Goal: Navigation & Orientation: Find specific page/section

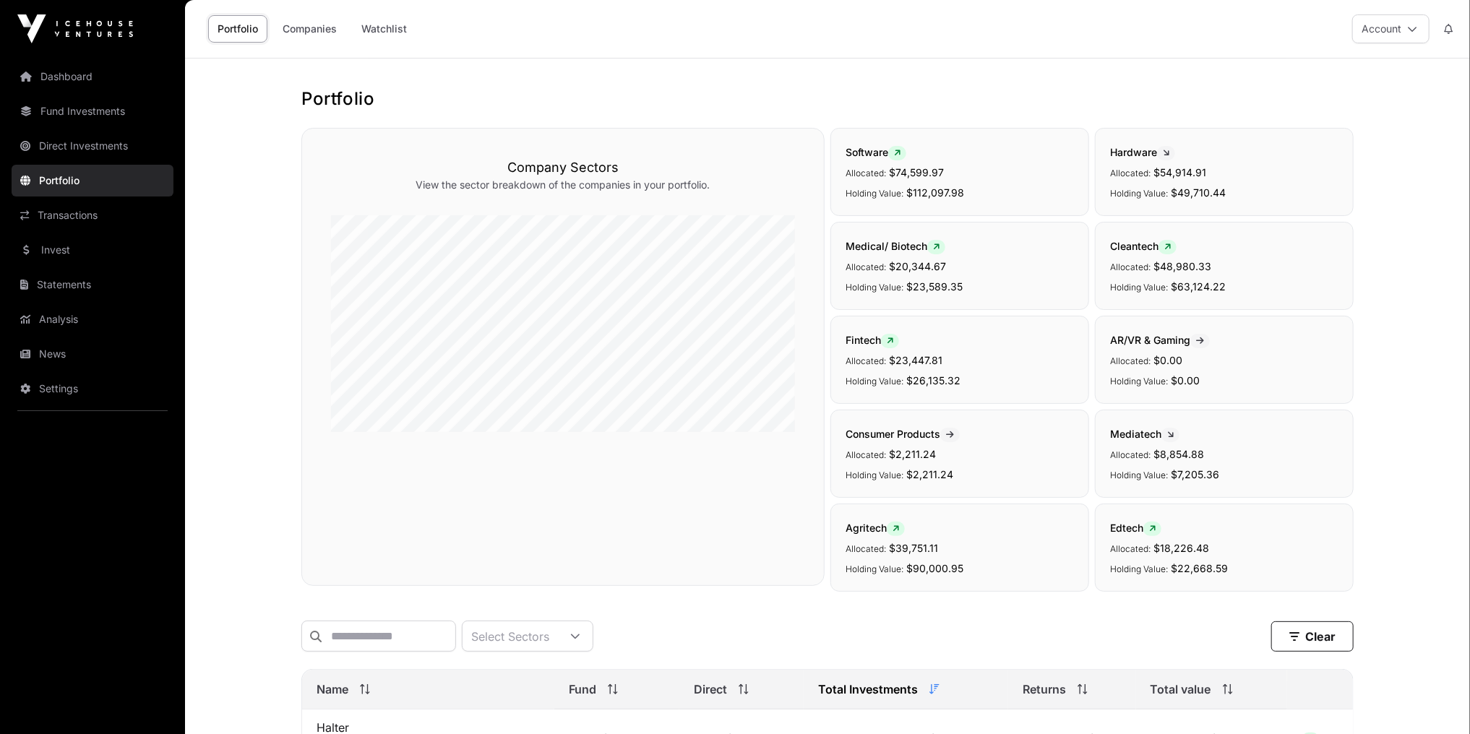
click at [60, 357] on link "News" at bounding box center [93, 354] width 162 height 32
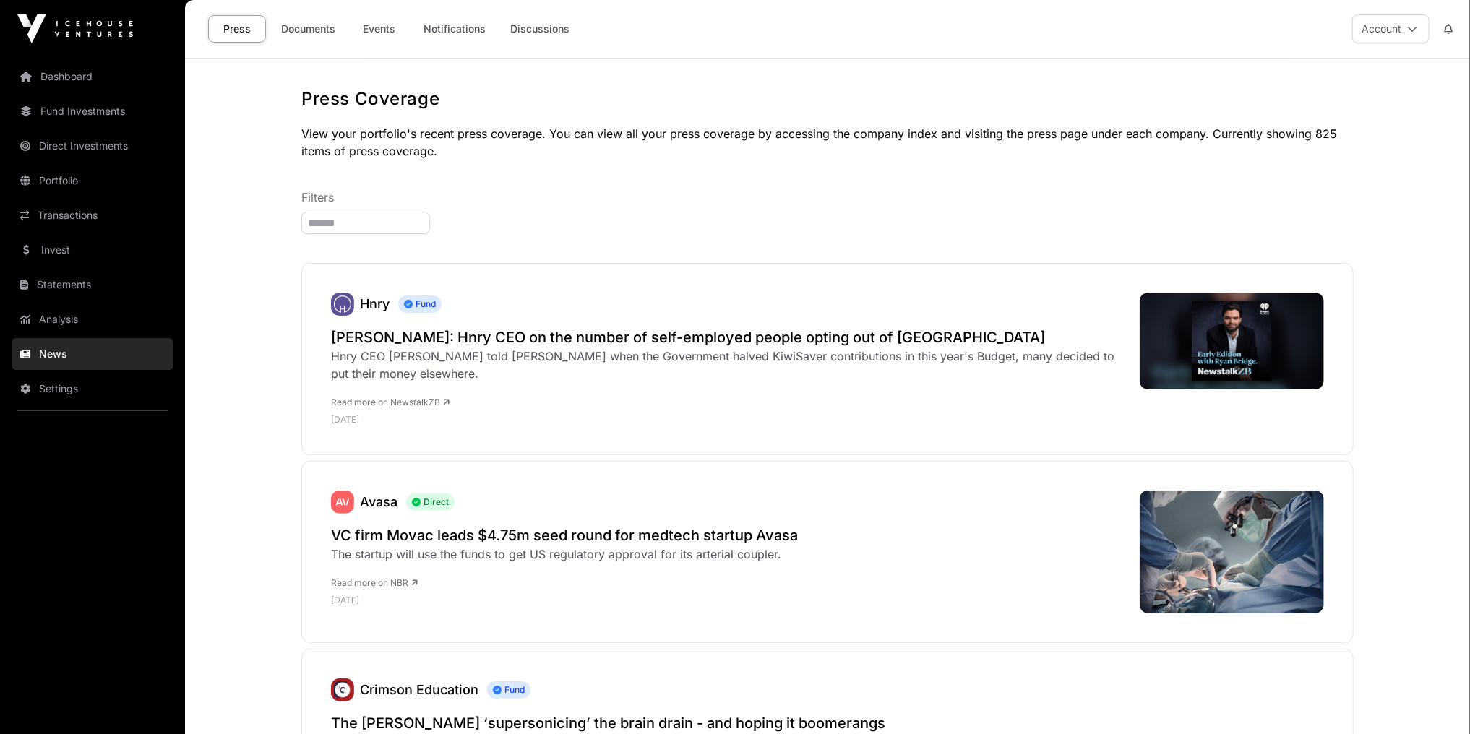
click at [55, 332] on link "Analysis" at bounding box center [93, 320] width 162 height 32
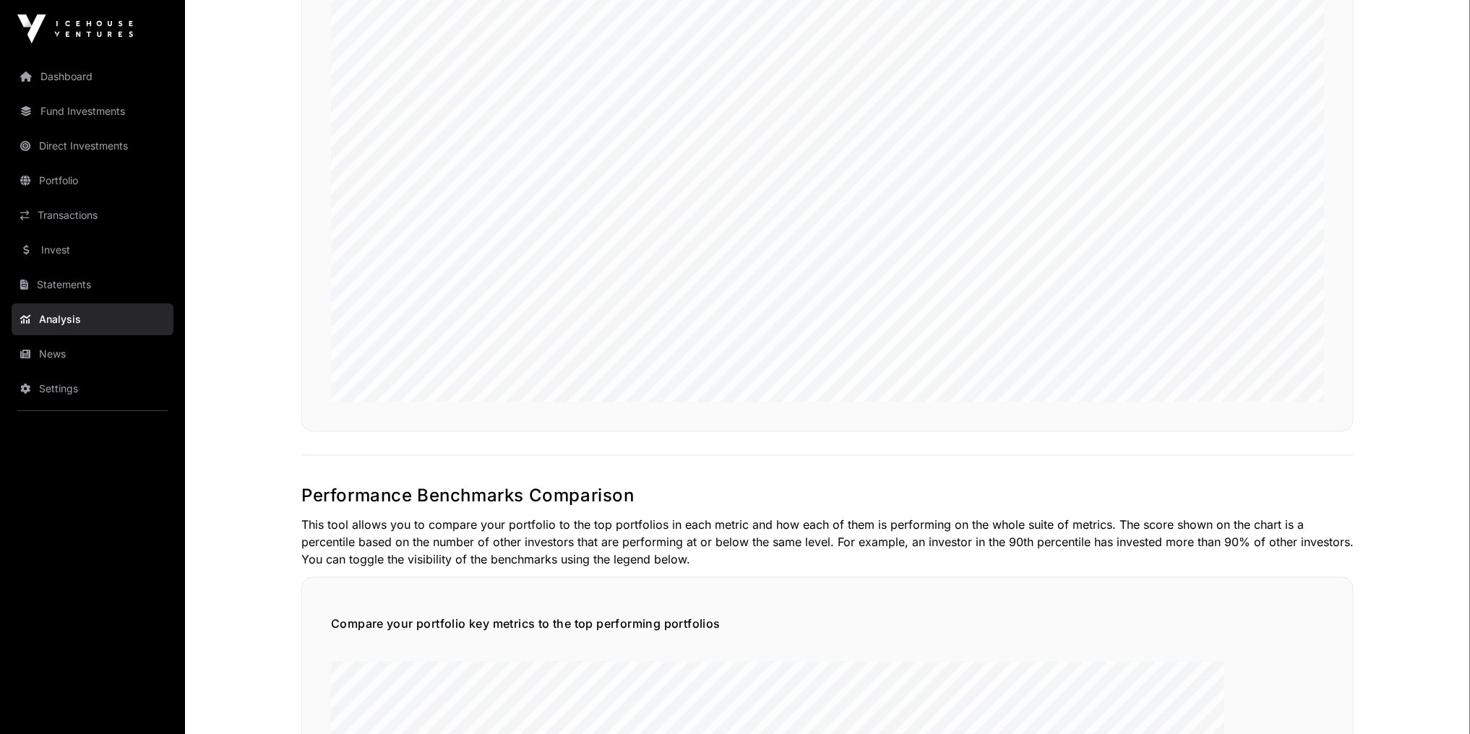
scroll to position [2024, 0]
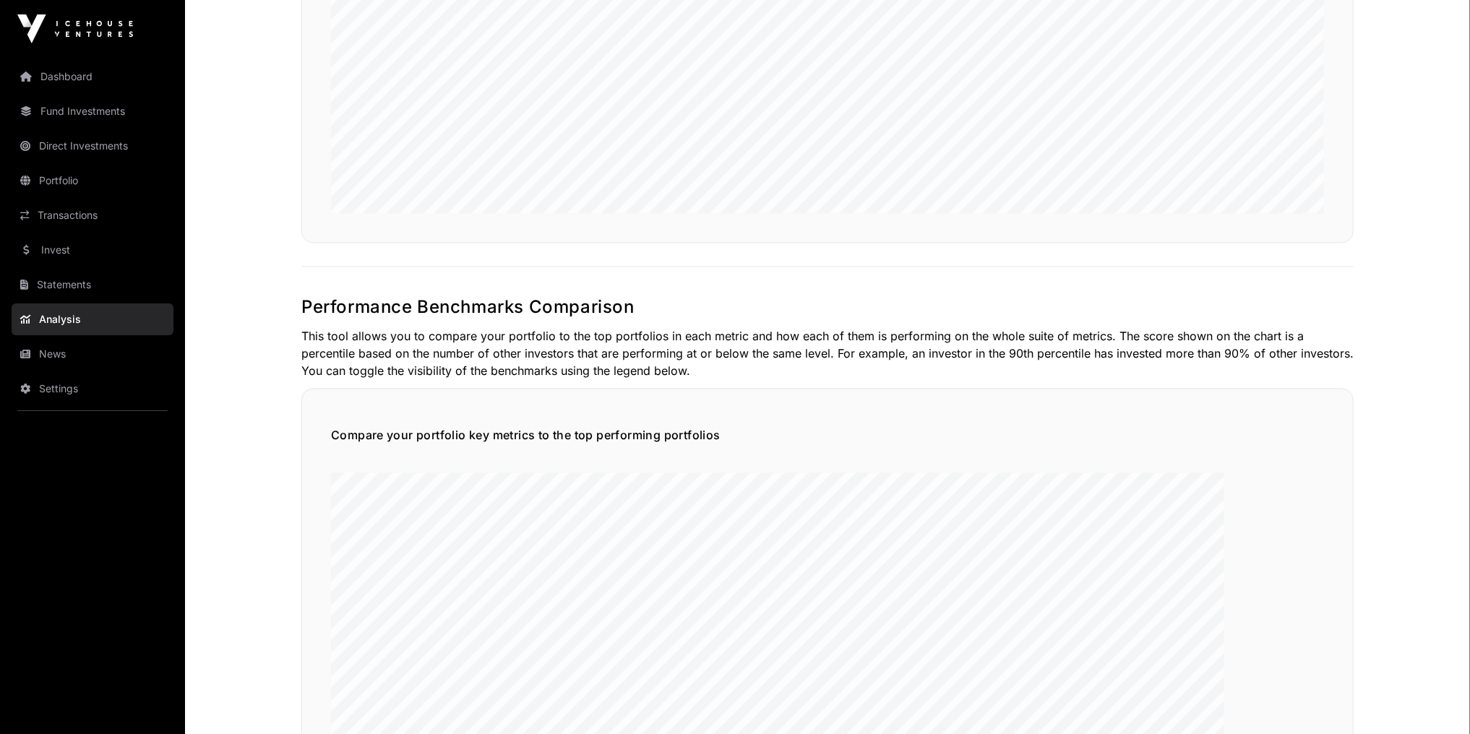
click at [68, 344] on link "News" at bounding box center [93, 354] width 162 height 32
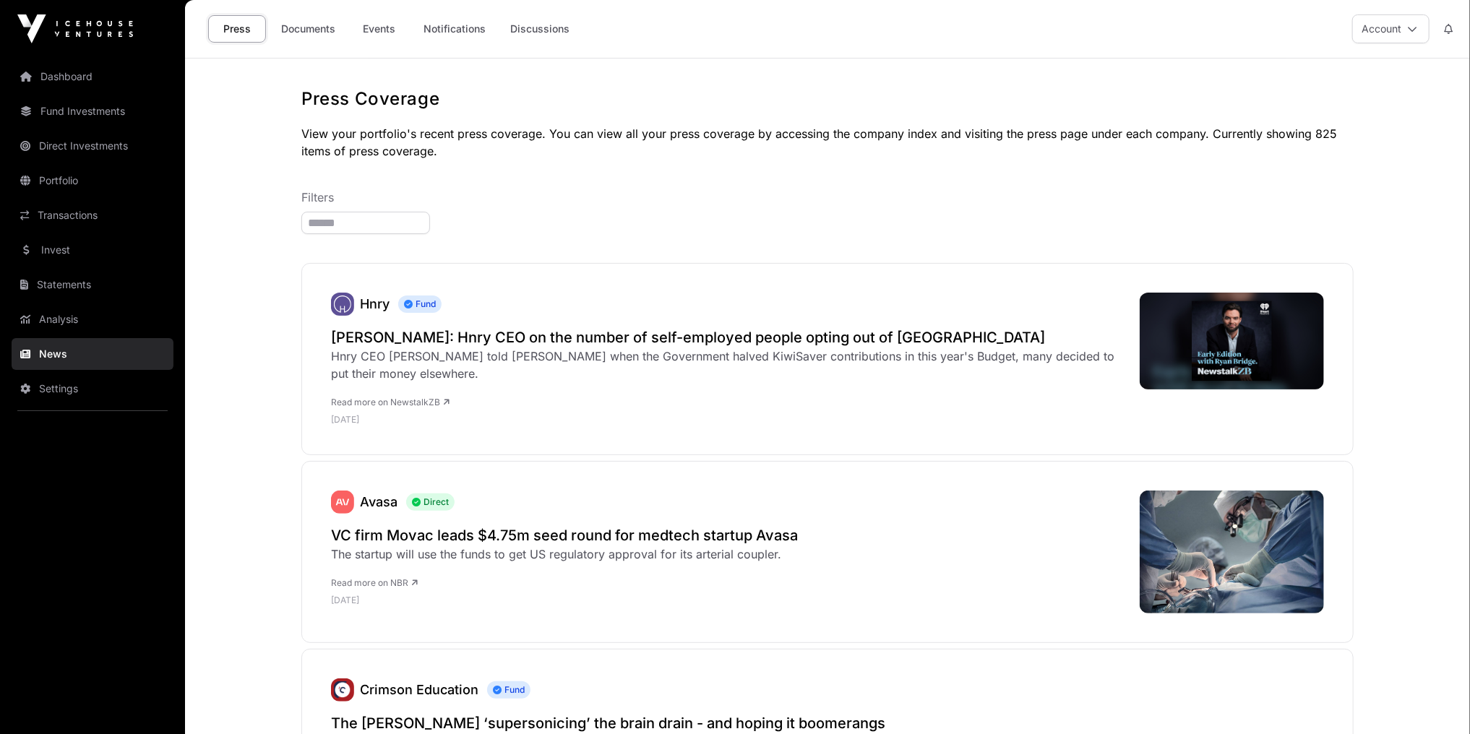
click at [392, 31] on link "Events" at bounding box center [380, 28] width 58 height 27
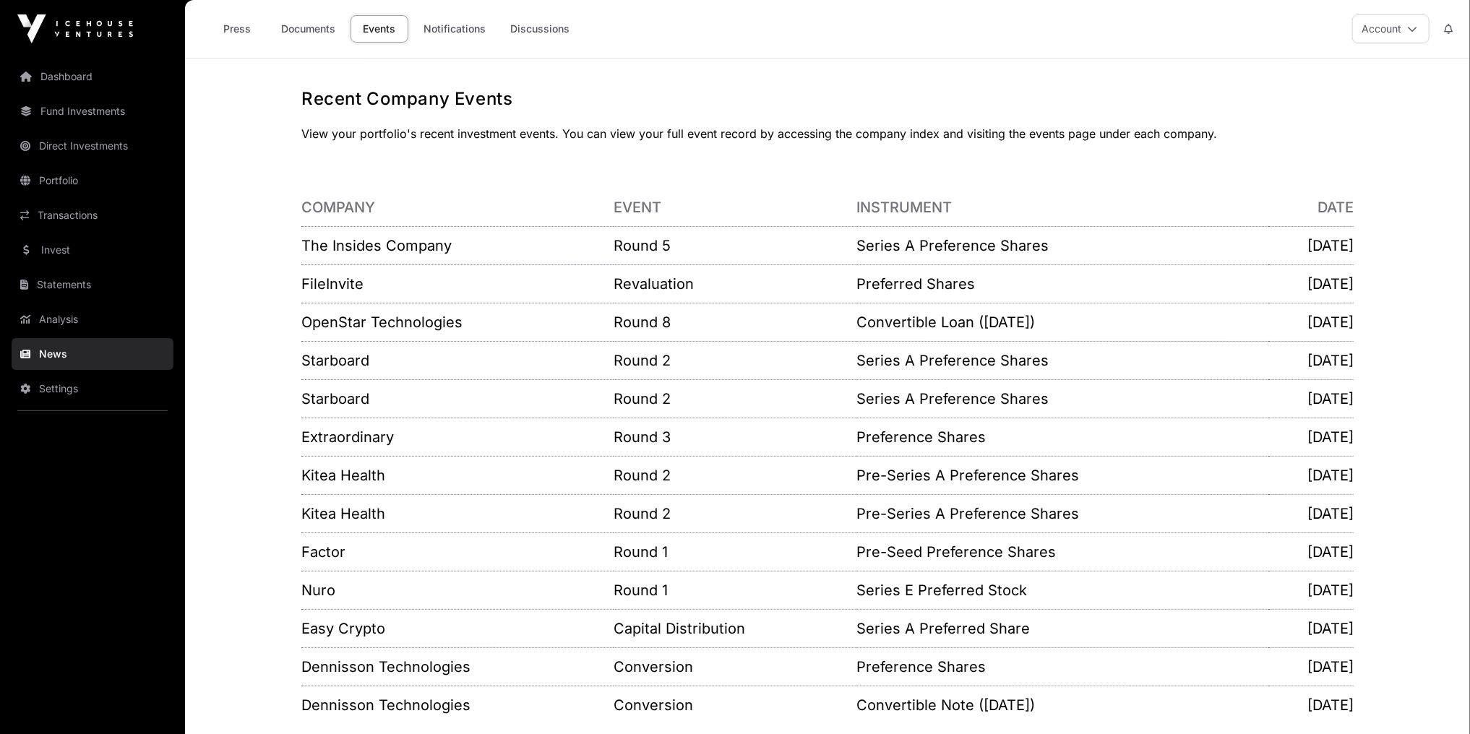
click at [388, 236] on p "The Insides Company" at bounding box center [457, 246] width 312 height 20
click at [388, 240] on link "The Insides Company" at bounding box center [376, 245] width 150 height 17
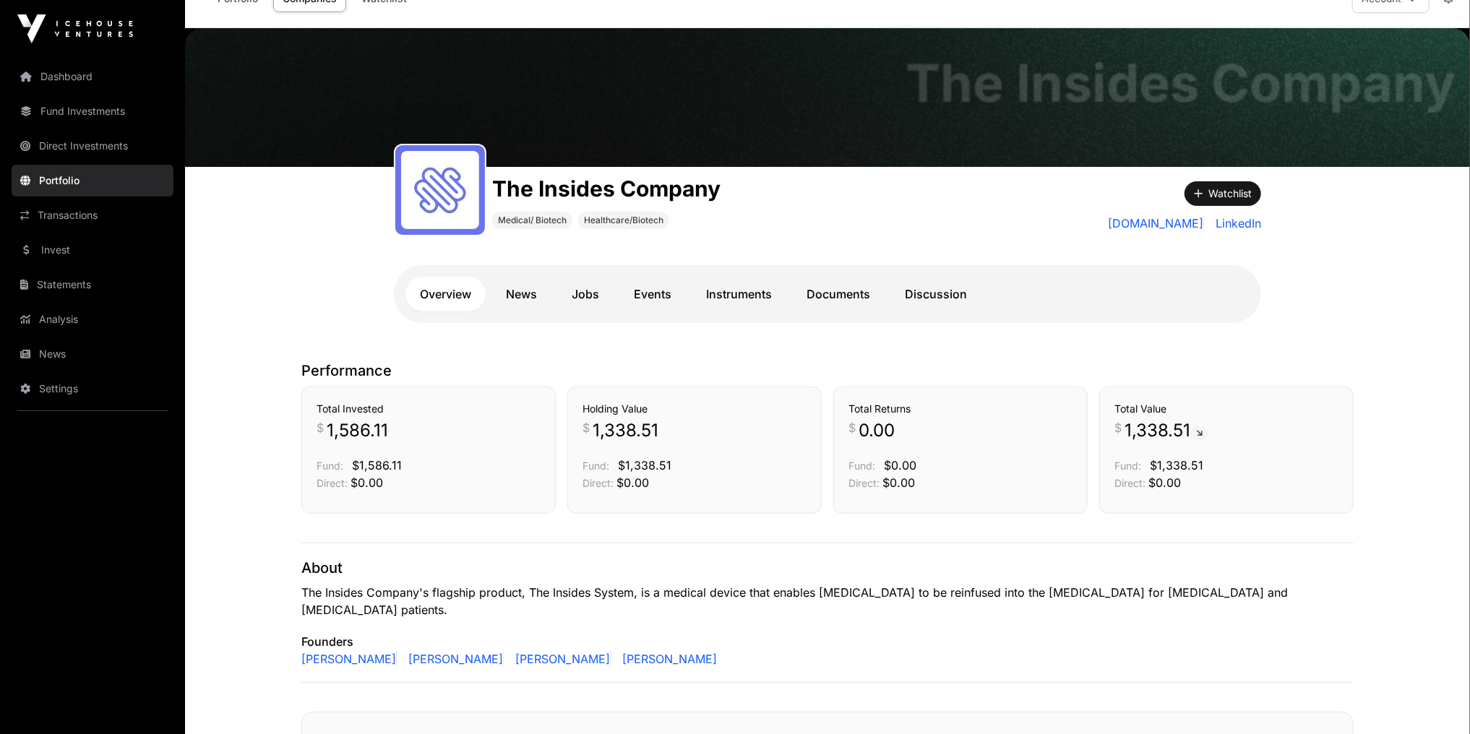
scroll to position [58, 0]
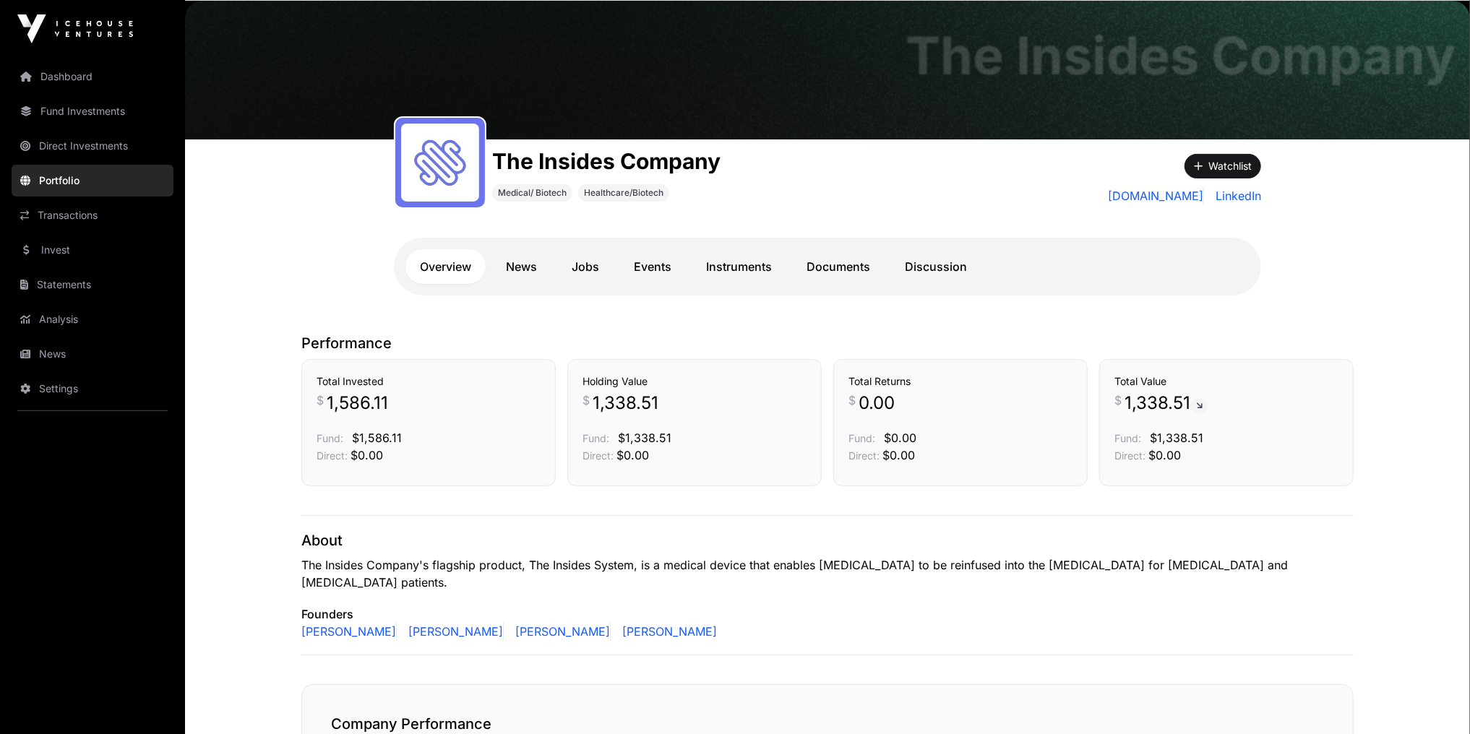
click at [121, 118] on link "Fund Investments" at bounding box center [93, 111] width 162 height 32
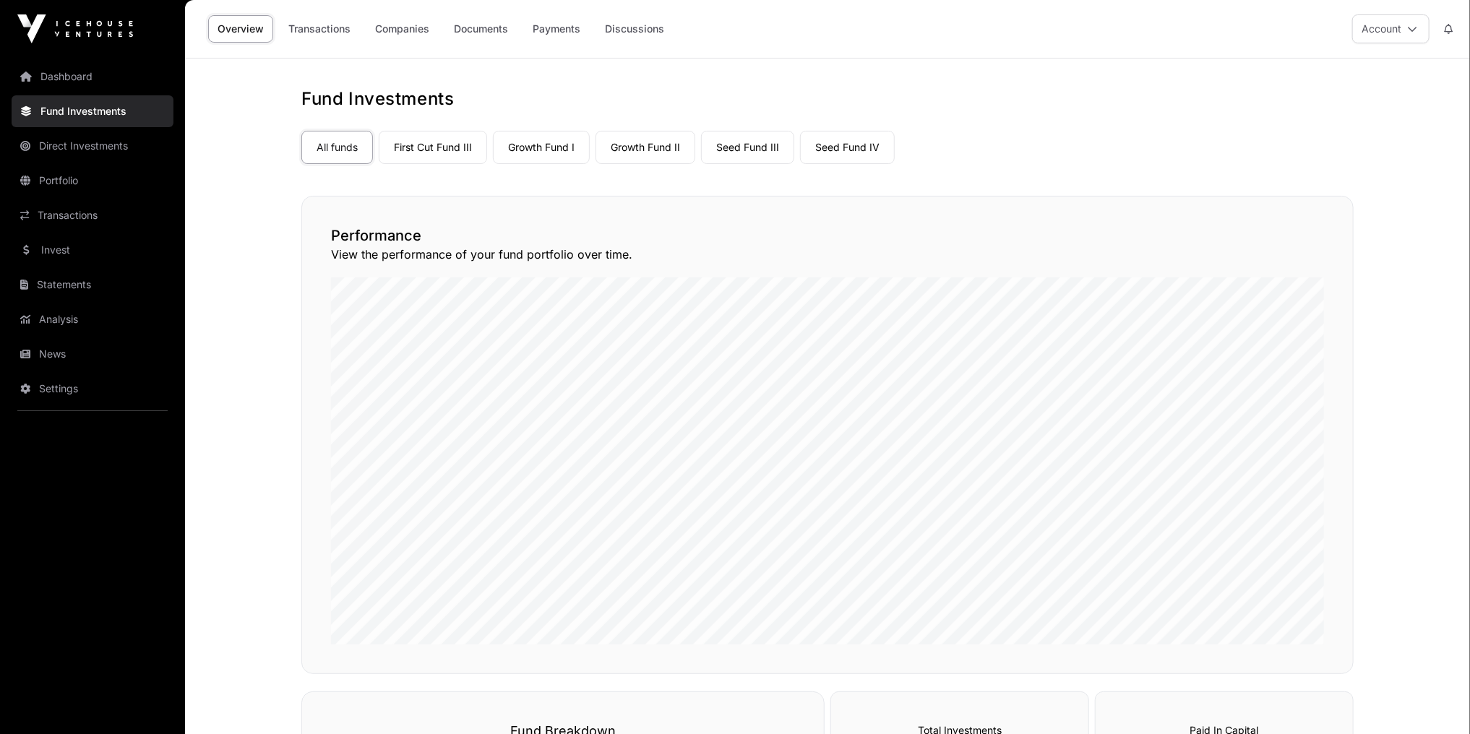
click at [102, 75] on link "Dashboard" at bounding box center [93, 77] width 162 height 32
